Goal: Information Seeking & Learning: Learn about a topic

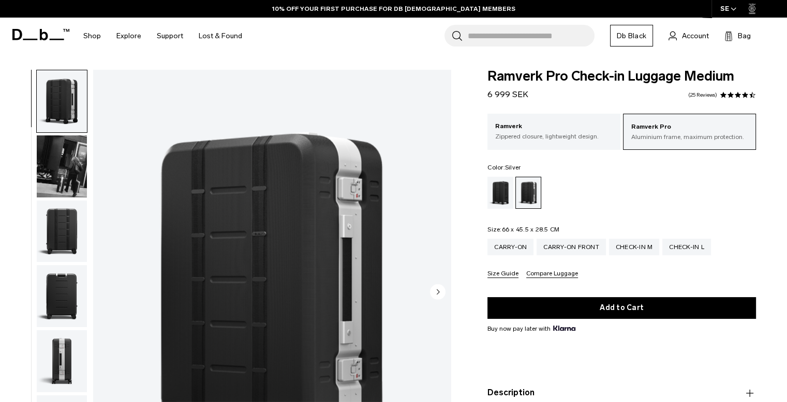
click at [62, 168] on img "button" at bounding box center [62, 167] width 50 height 62
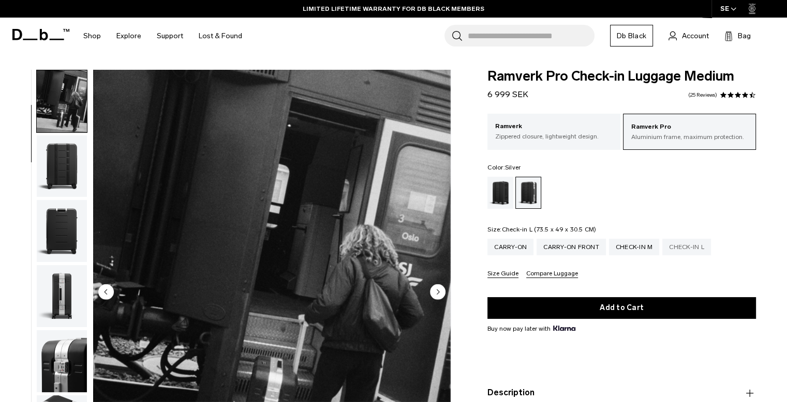
click at [688, 248] on div "Check-in L" at bounding box center [686, 247] width 49 height 17
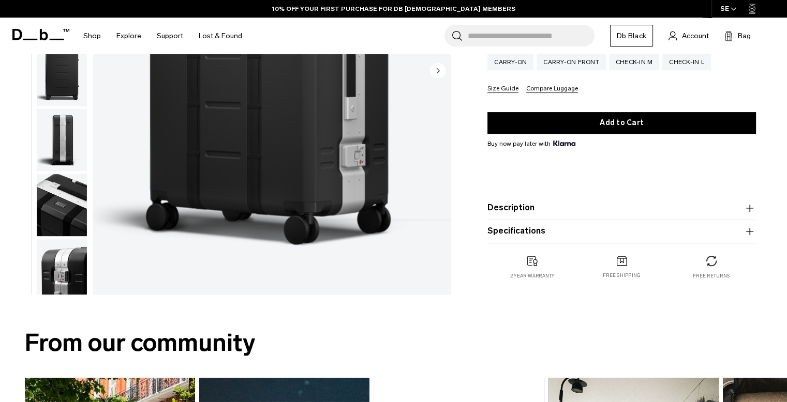
scroll to position [224, 0]
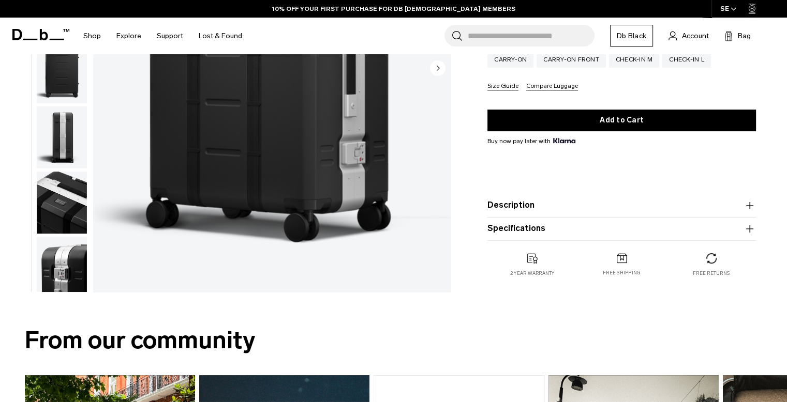
click at [611, 207] on button "Description" at bounding box center [621, 205] width 268 height 12
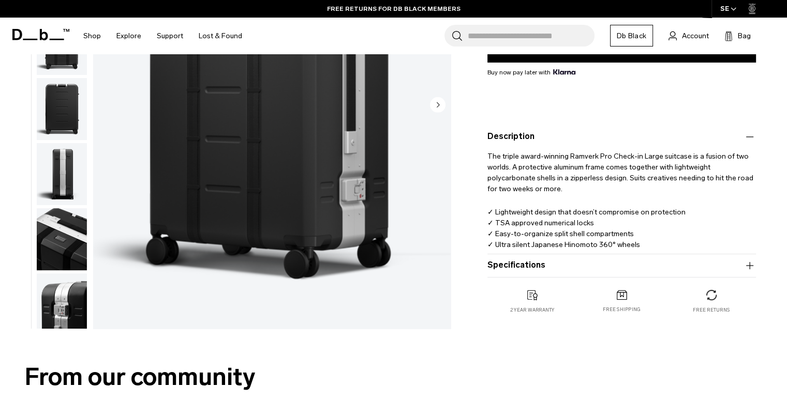
scroll to position [259, 0]
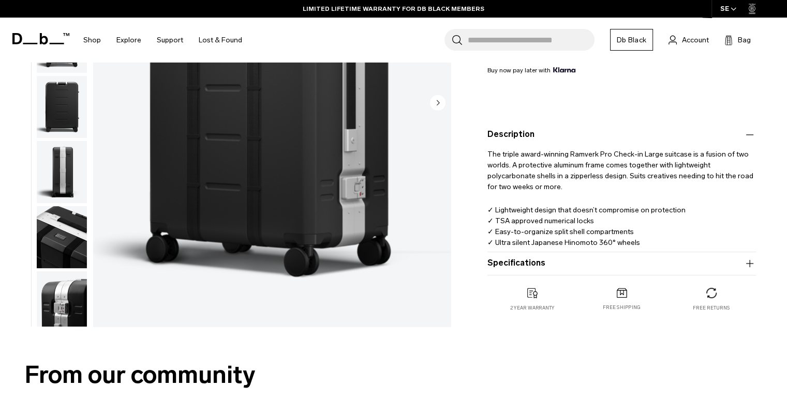
click at [629, 261] on button "Specifications" at bounding box center [621, 264] width 268 height 12
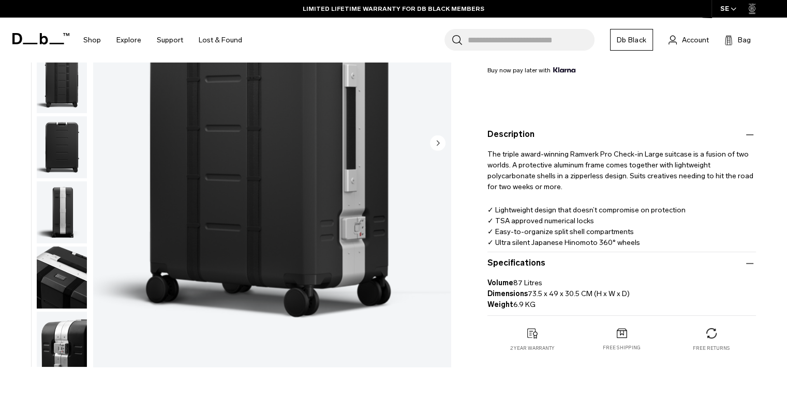
click at [629, 261] on button "Specifications" at bounding box center [621, 264] width 268 height 12
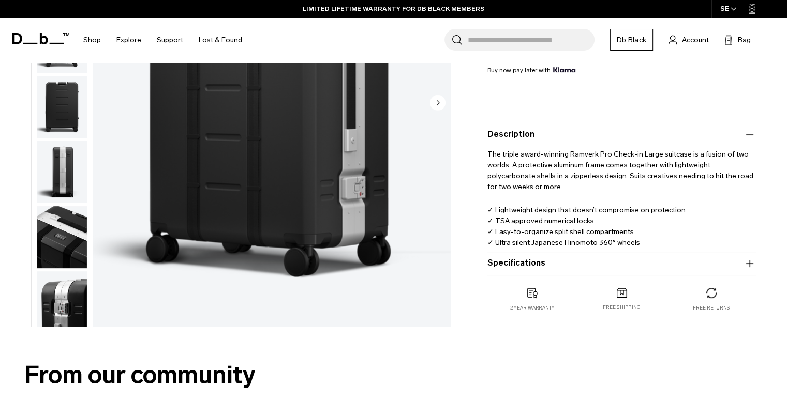
click at [629, 261] on button "Specifications" at bounding box center [621, 264] width 268 height 12
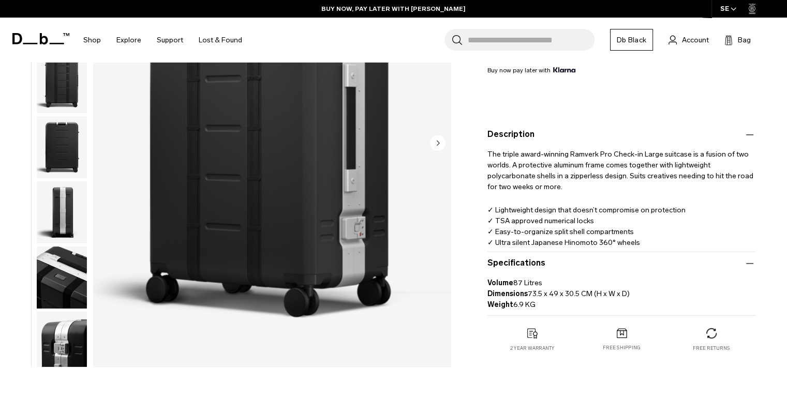
click at [629, 261] on button "Specifications" at bounding box center [621, 264] width 268 height 12
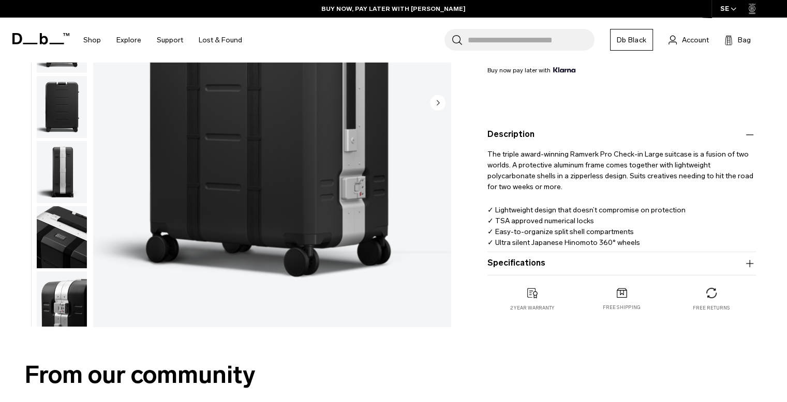
click at [629, 261] on button "Specifications" at bounding box center [621, 264] width 268 height 12
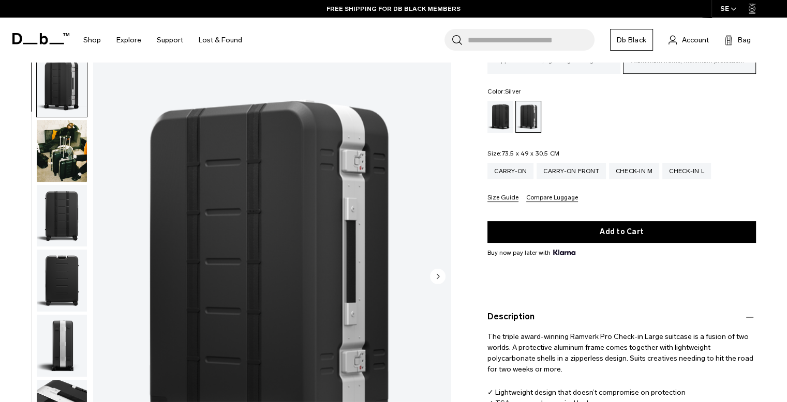
scroll to position [52, 0]
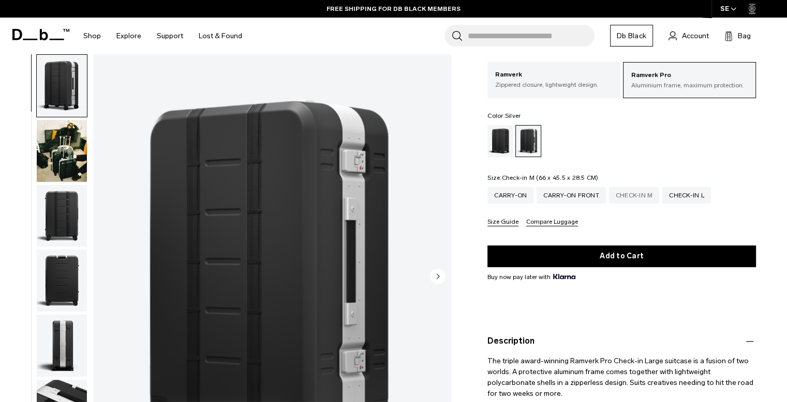
click at [649, 197] on div "Check-in M" at bounding box center [634, 195] width 51 height 17
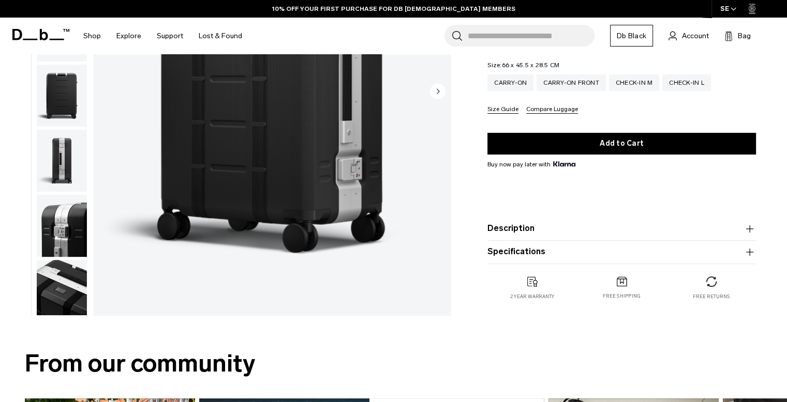
scroll to position [189, 0]
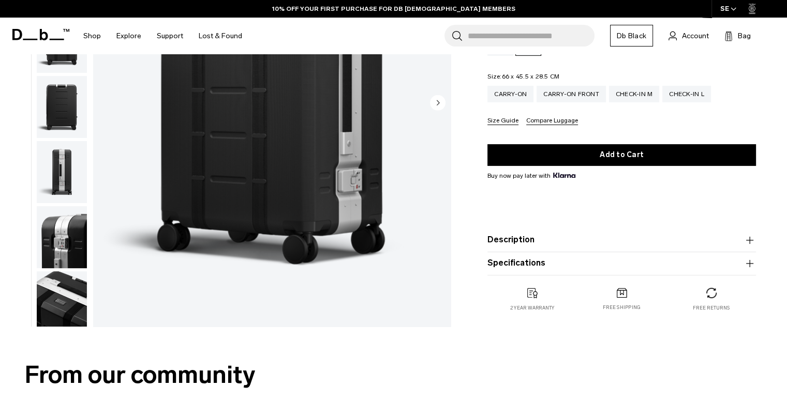
click at [612, 247] on product-accordion "Description The triple award-winning Ramverk Pro Medium Check-in luggage is her…" at bounding box center [621, 240] width 268 height 23
click at [613, 240] on button "Description" at bounding box center [621, 240] width 268 height 12
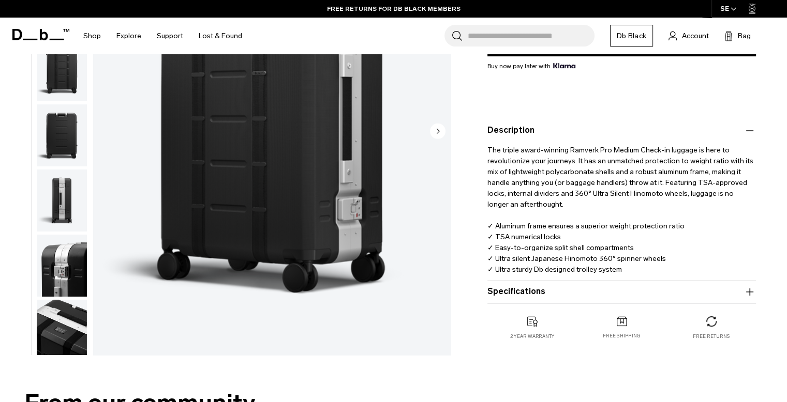
scroll to position [276, 0]
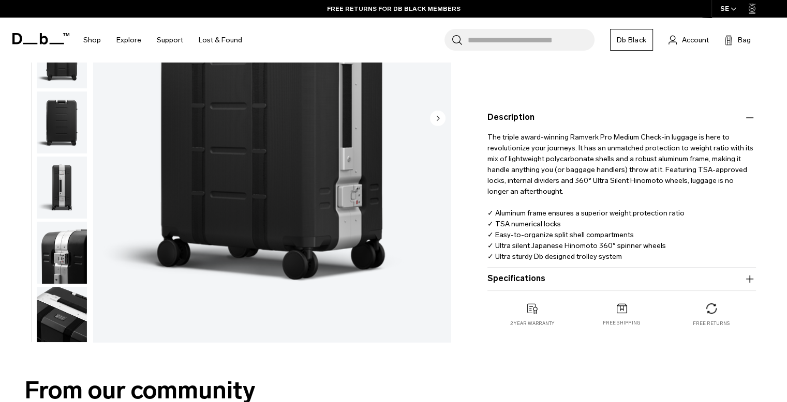
click at [611, 273] on button "Specifications" at bounding box center [621, 279] width 268 height 12
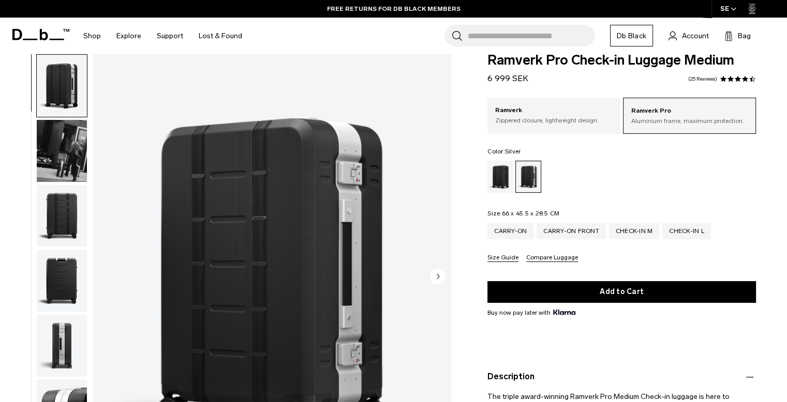
scroll to position [0, 0]
